Goal: Information Seeking & Learning: Learn about a topic

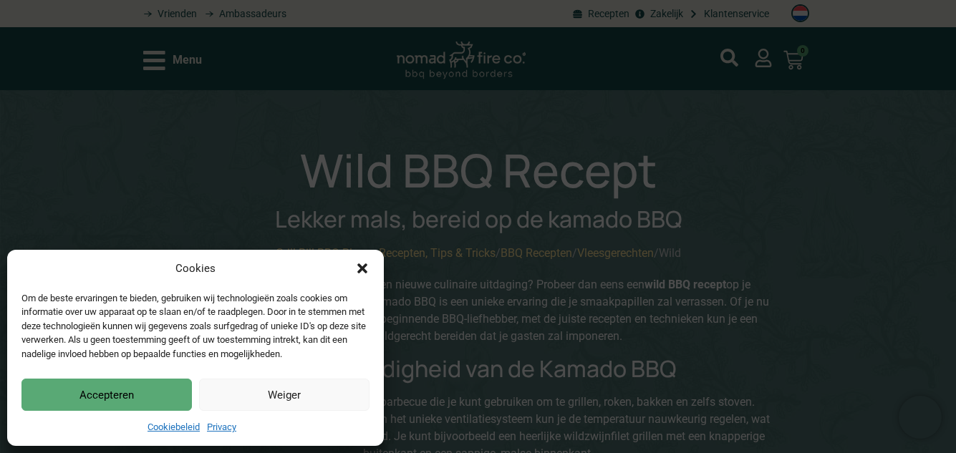
click at [132, 396] on button "Accepteren" at bounding box center [106, 395] width 170 height 32
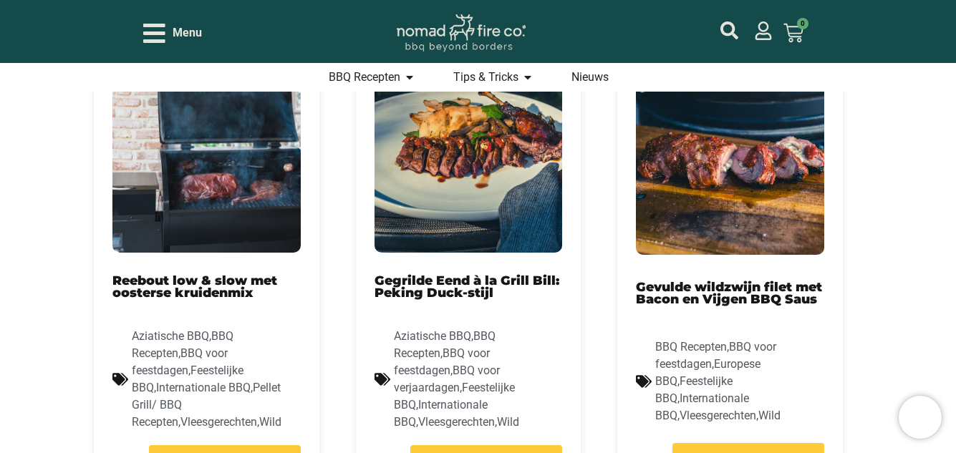
scroll to position [501, 0]
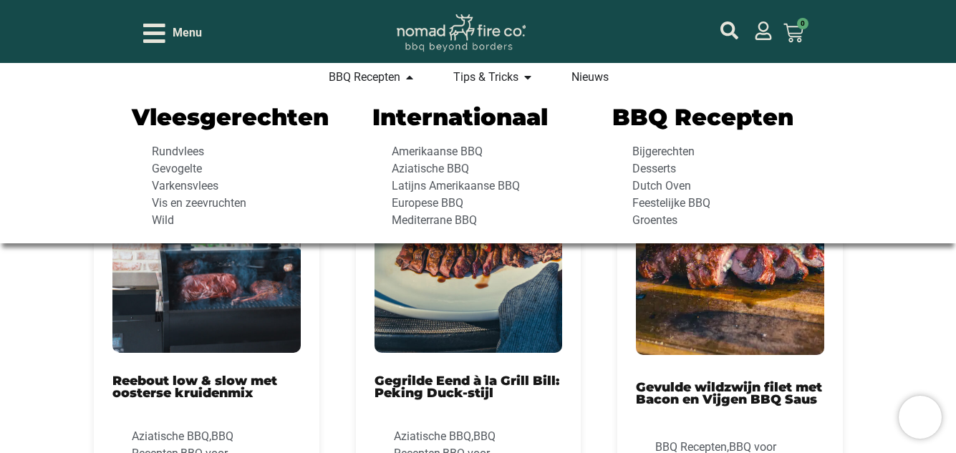
click at [362, 74] on span "BBQ Recepten" at bounding box center [365, 77] width 72 height 17
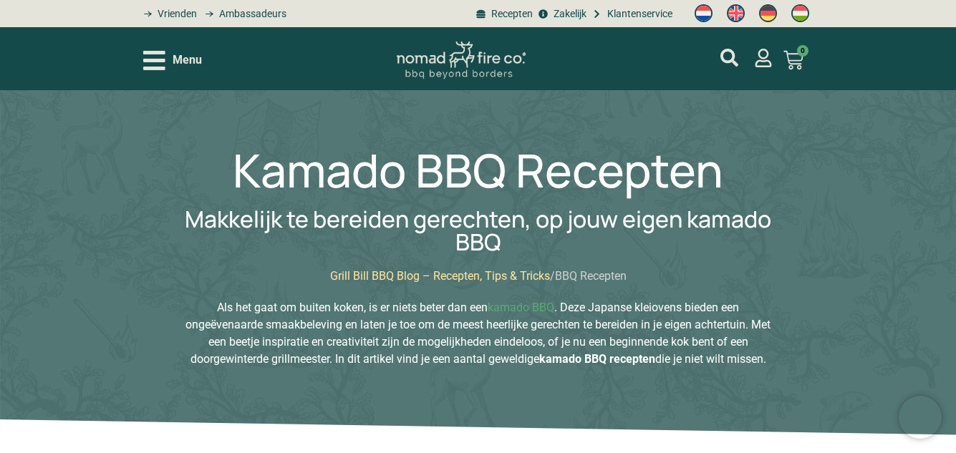
click at [483, 276] on link "Grill Bill BBQ Blog – Recepten, Tips & Tricks" at bounding box center [440, 276] width 220 height 14
click at [466, 279] on link "Grill Bill BBQ Blog – Recepten, Tips & Tricks" at bounding box center [440, 276] width 220 height 14
